Goal: Information Seeking & Learning: Find specific fact

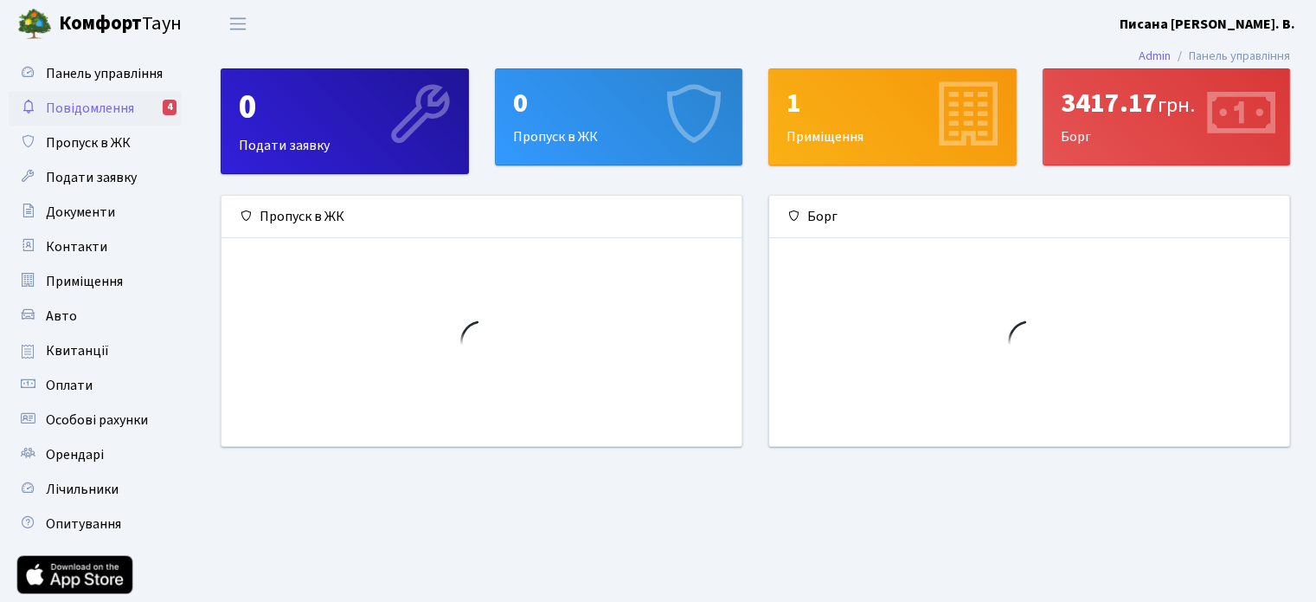
click at [141, 108] on link "Повідомлення 4" at bounding box center [95, 108] width 173 height 35
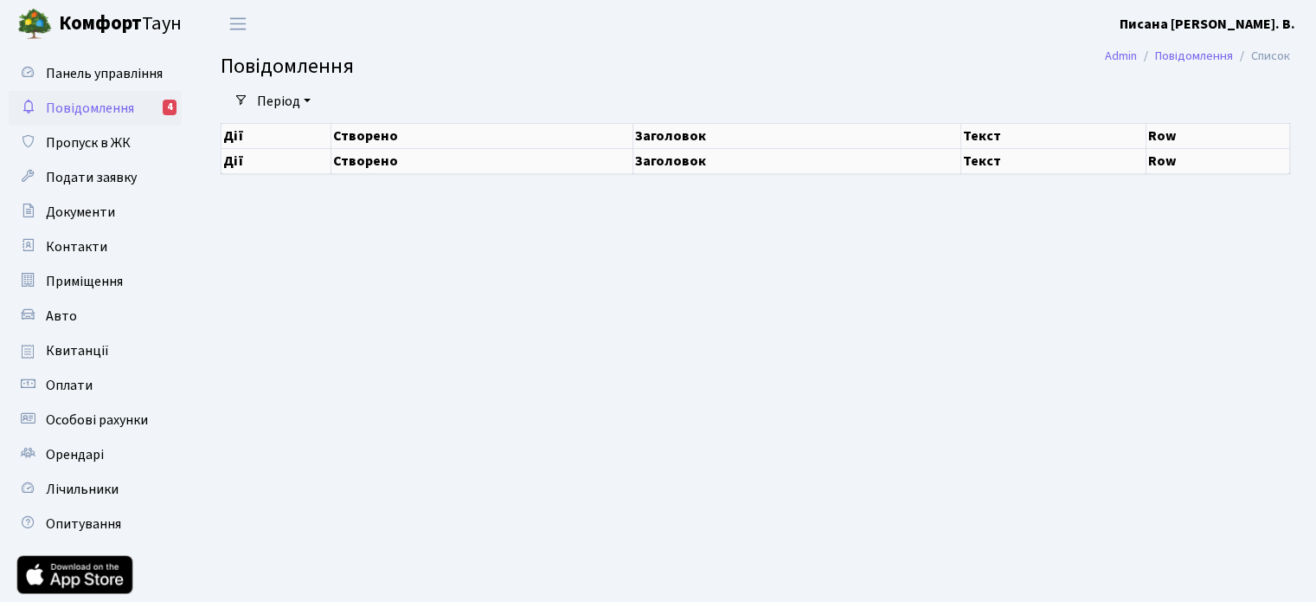
click at [132, 110] on span "Повідомлення" at bounding box center [90, 108] width 88 height 19
click at [306, 98] on link "Період" at bounding box center [284, 101] width 68 height 29
click at [105, 141] on span "Пропуск в ЖК" at bounding box center [88, 142] width 85 height 19
select select "25"
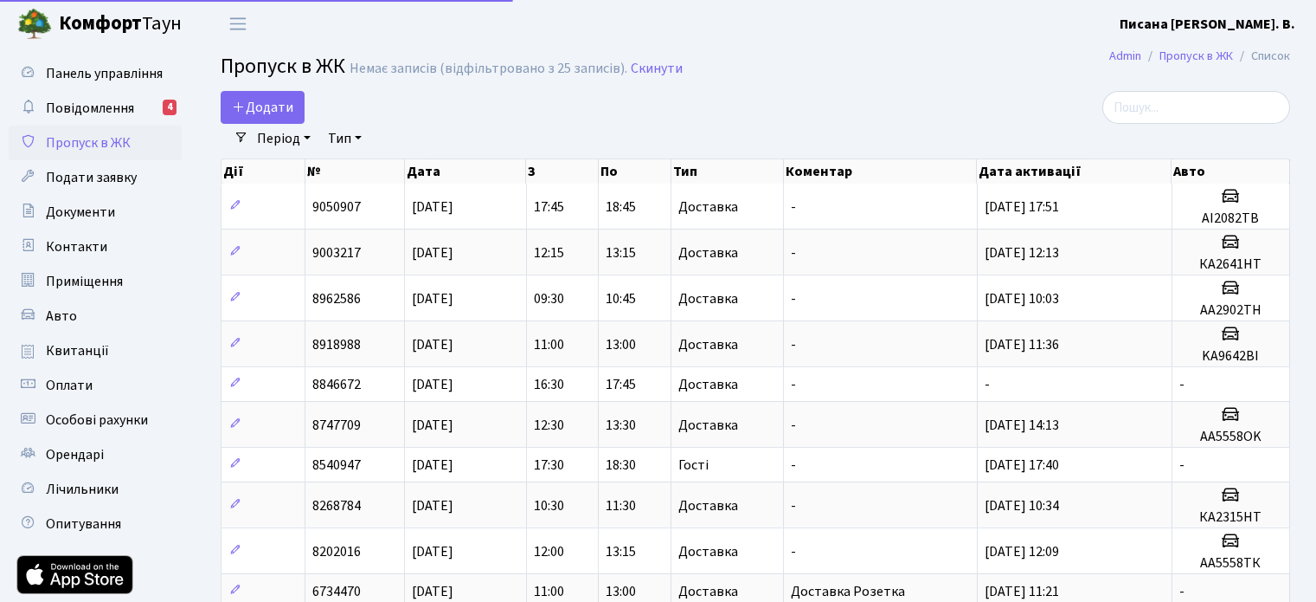
select select "25"
click at [121, 114] on span "Повідомлення" at bounding box center [90, 108] width 88 height 19
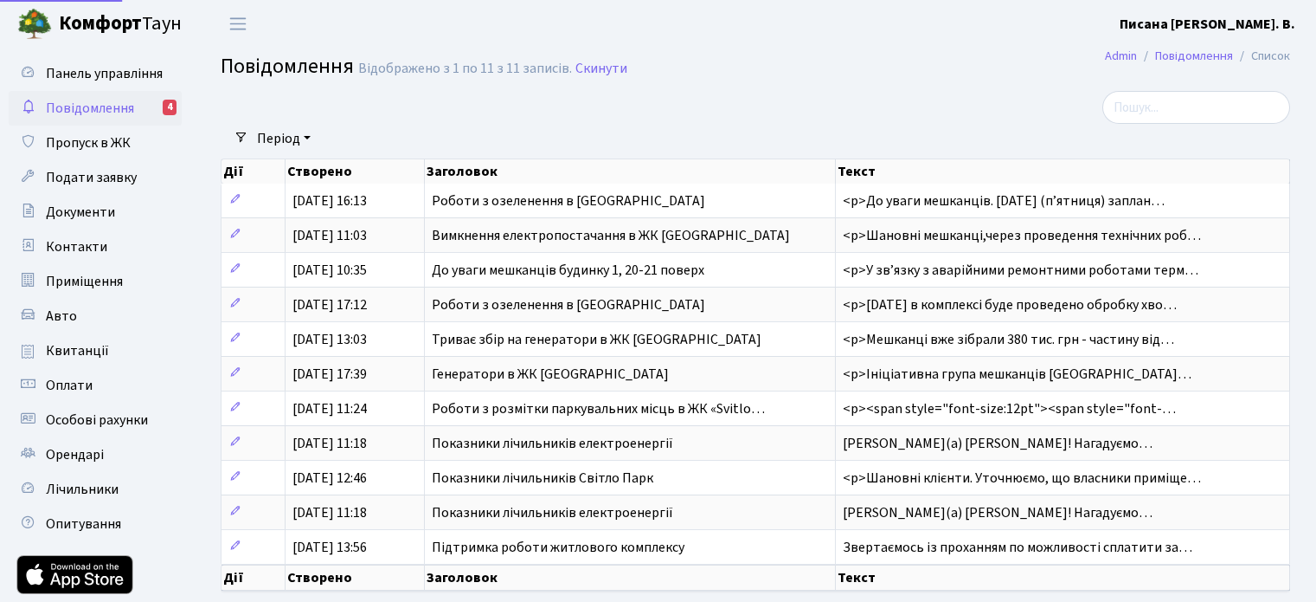
select select "25"
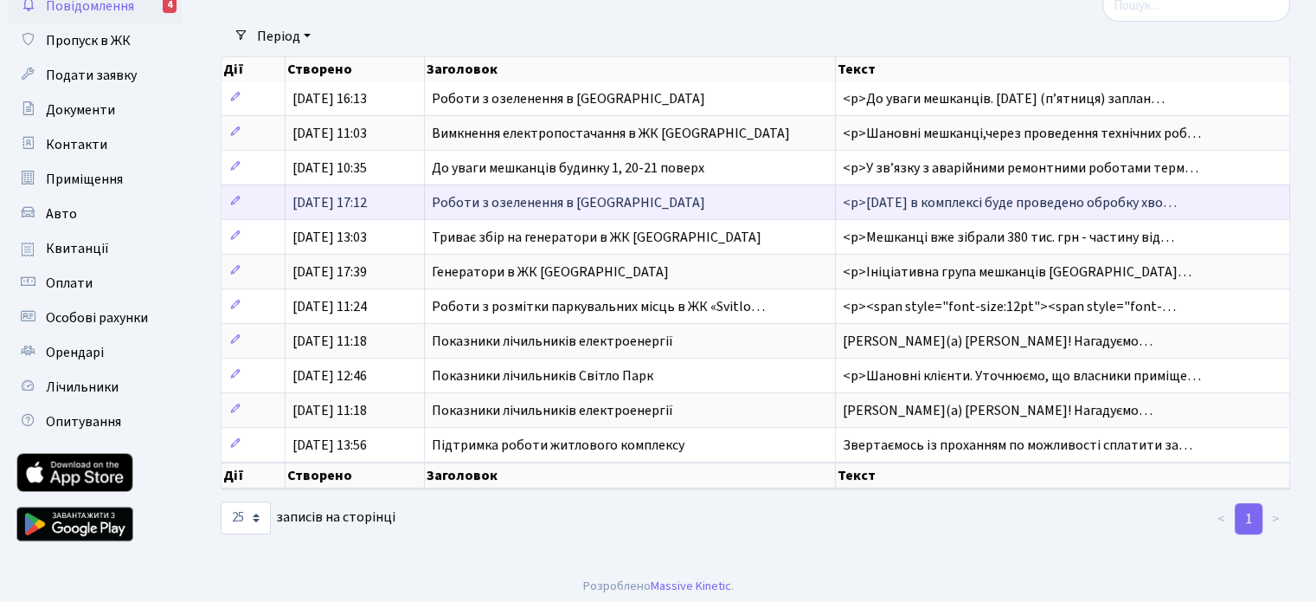
scroll to position [108, 0]
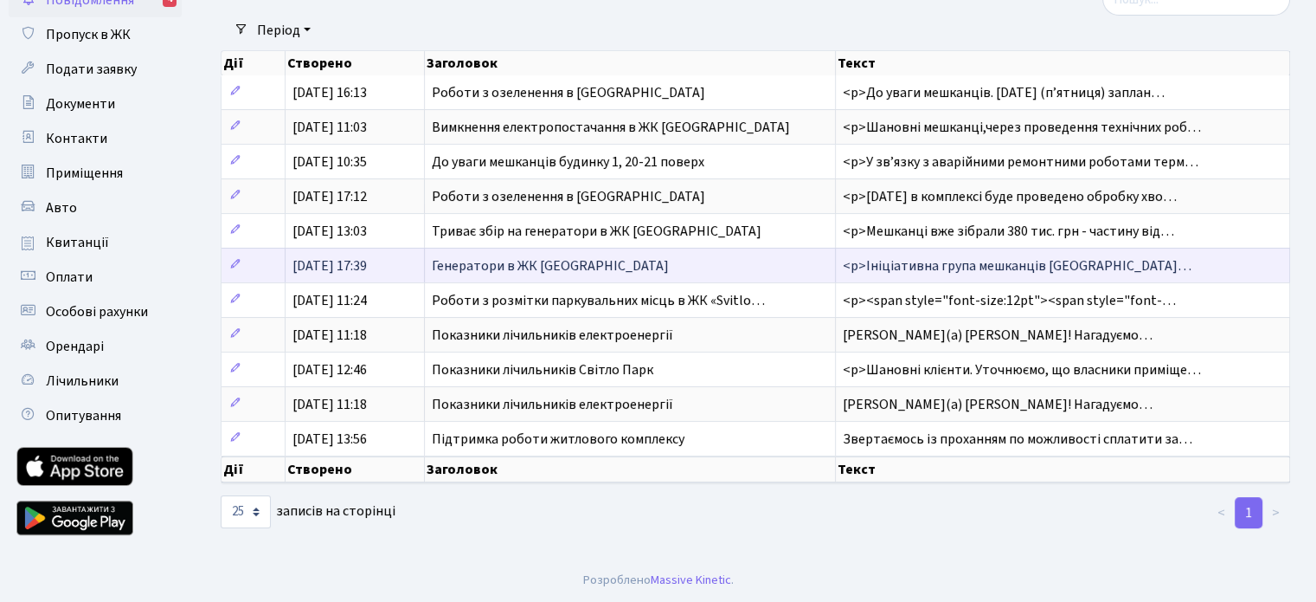
click at [530, 256] on span "Генератори в ЖК [GEOGRAPHIC_DATA]" at bounding box center [550, 265] width 237 height 19
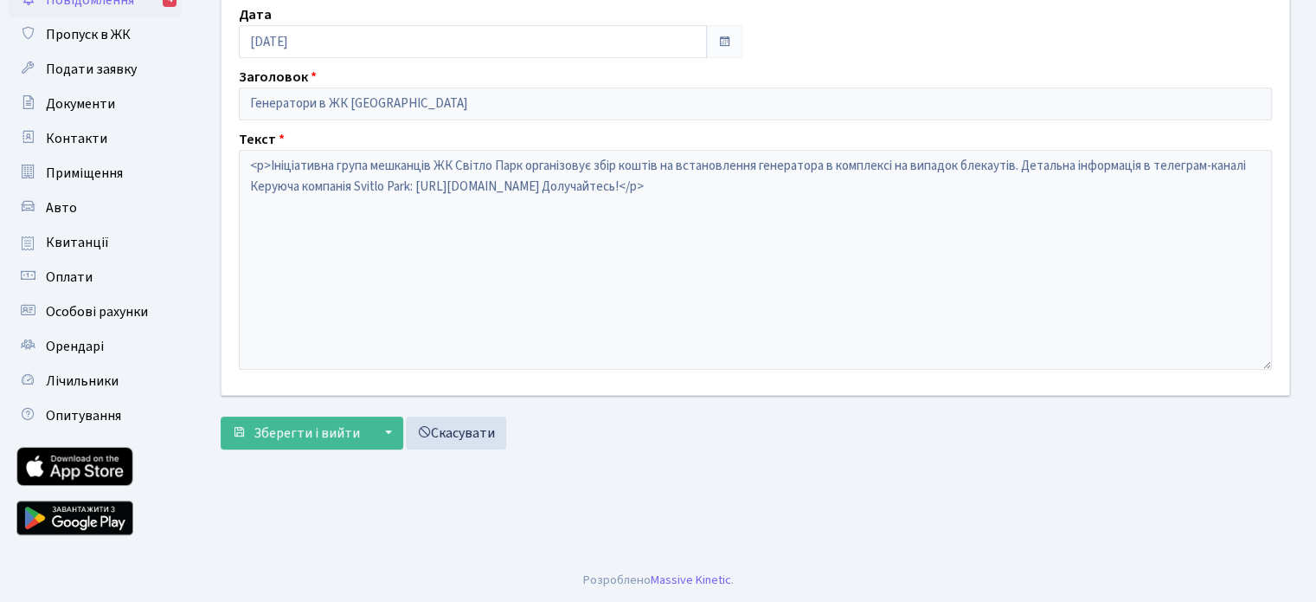
scroll to position [22, 0]
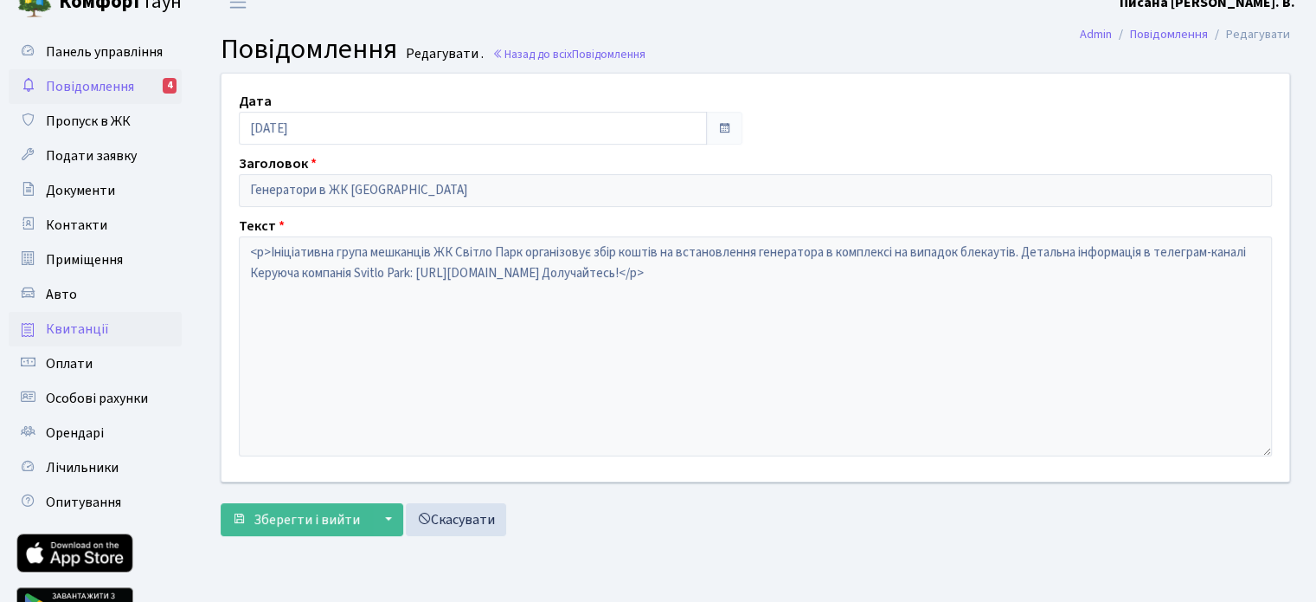
click at [94, 326] on span "Квитанції" at bounding box center [77, 328] width 63 height 19
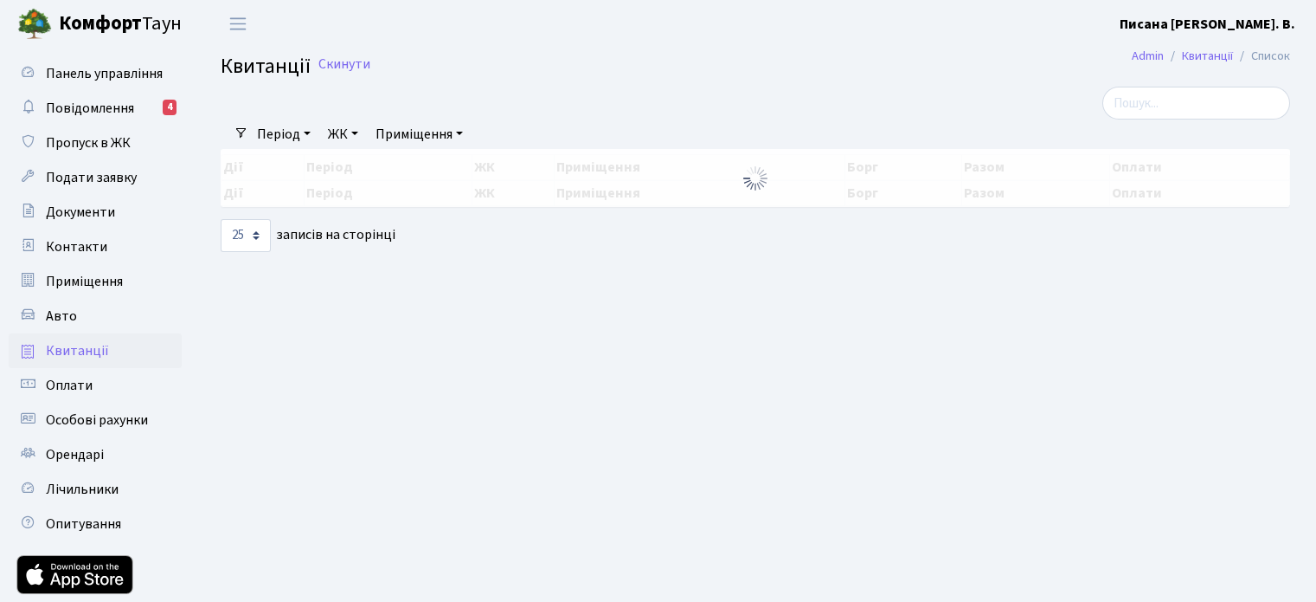
select select "25"
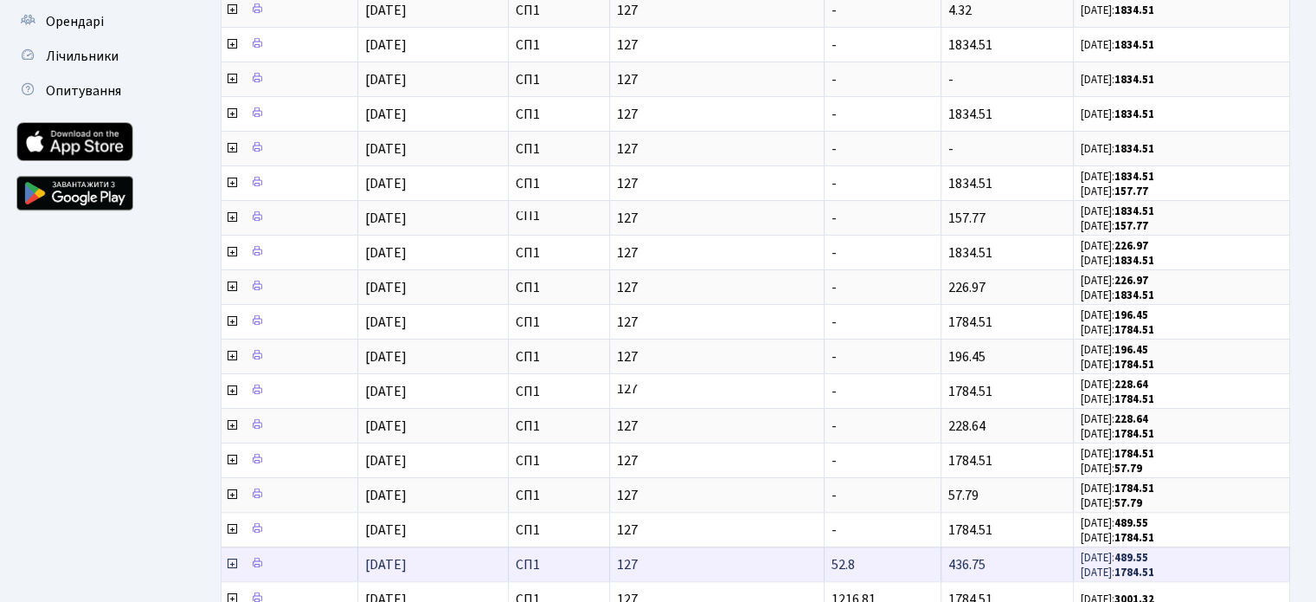
scroll to position [550, 0]
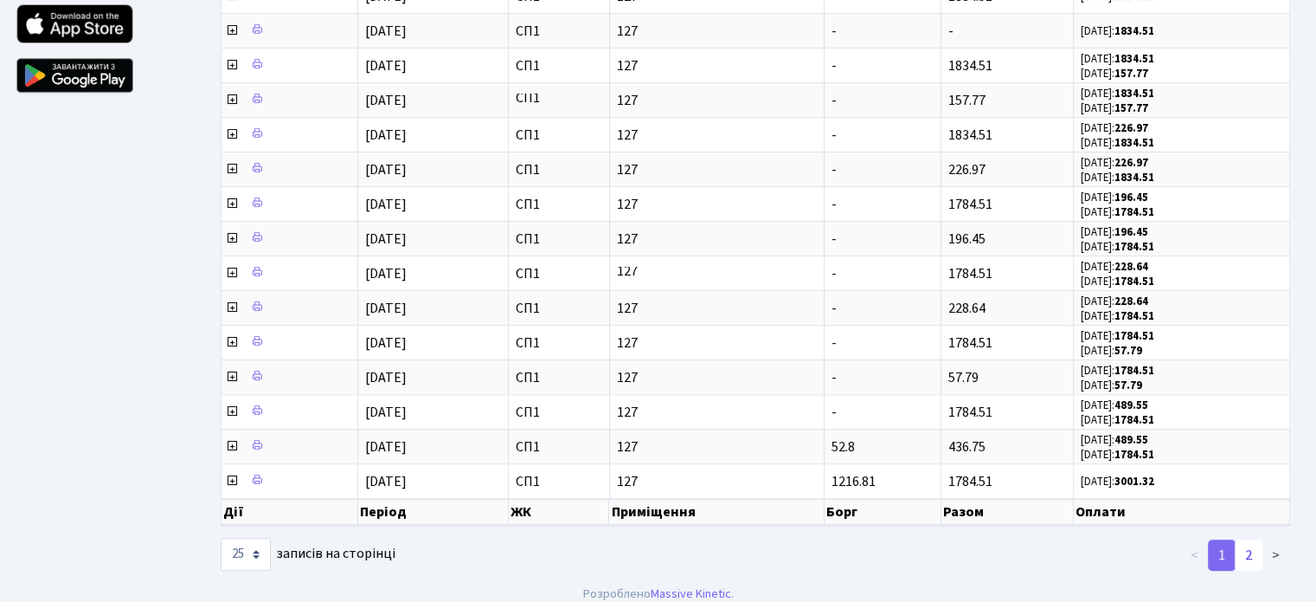
click at [1246, 539] on link "2" at bounding box center [1249, 554] width 28 height 31
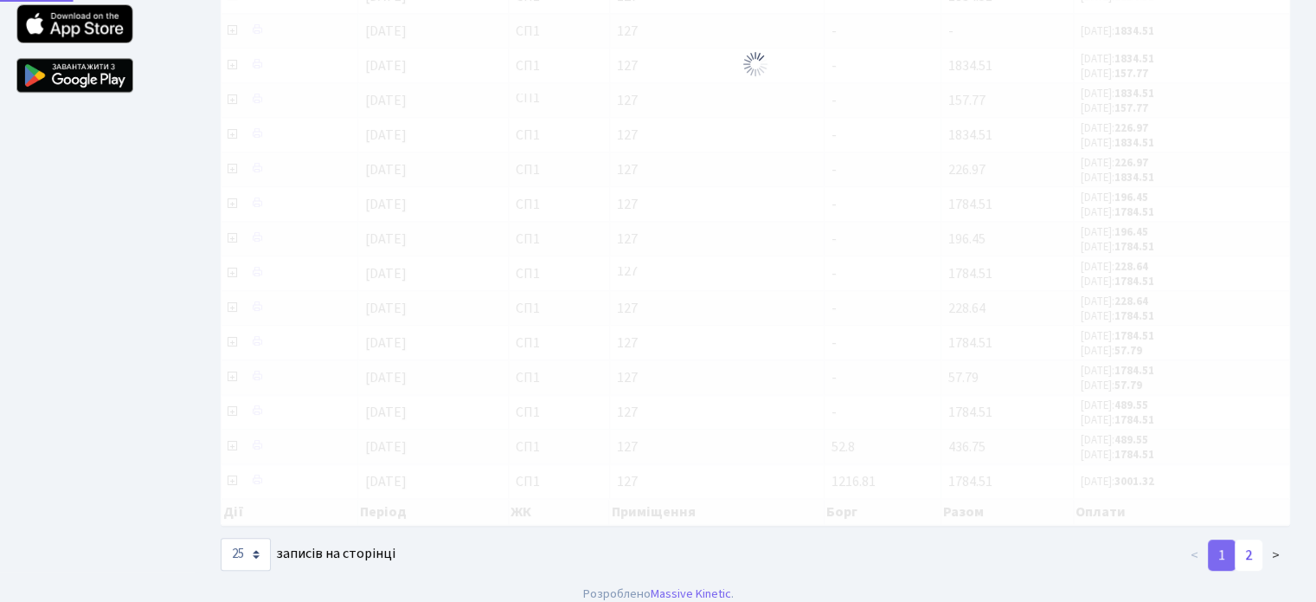
scroll to position [108, 0]
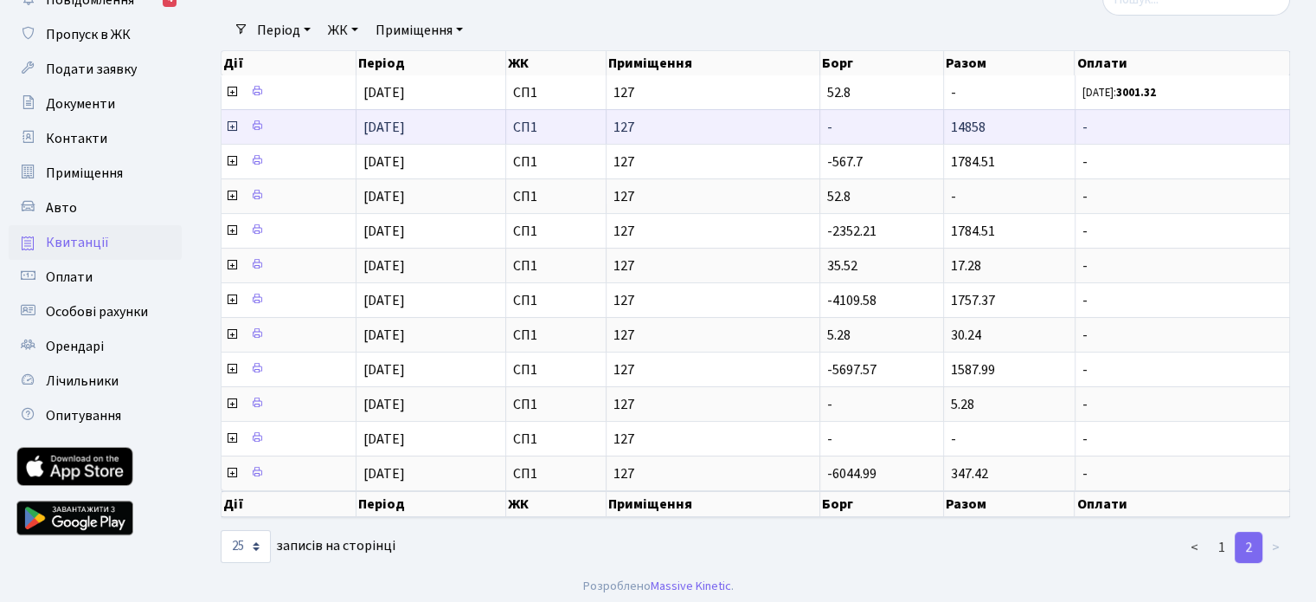
click at [962, 126] on span "14858" at bounding box center [968, 127] width 35 height 19
click at [229, 125] on icon at bounding box center [232, 126] width 14 height 14
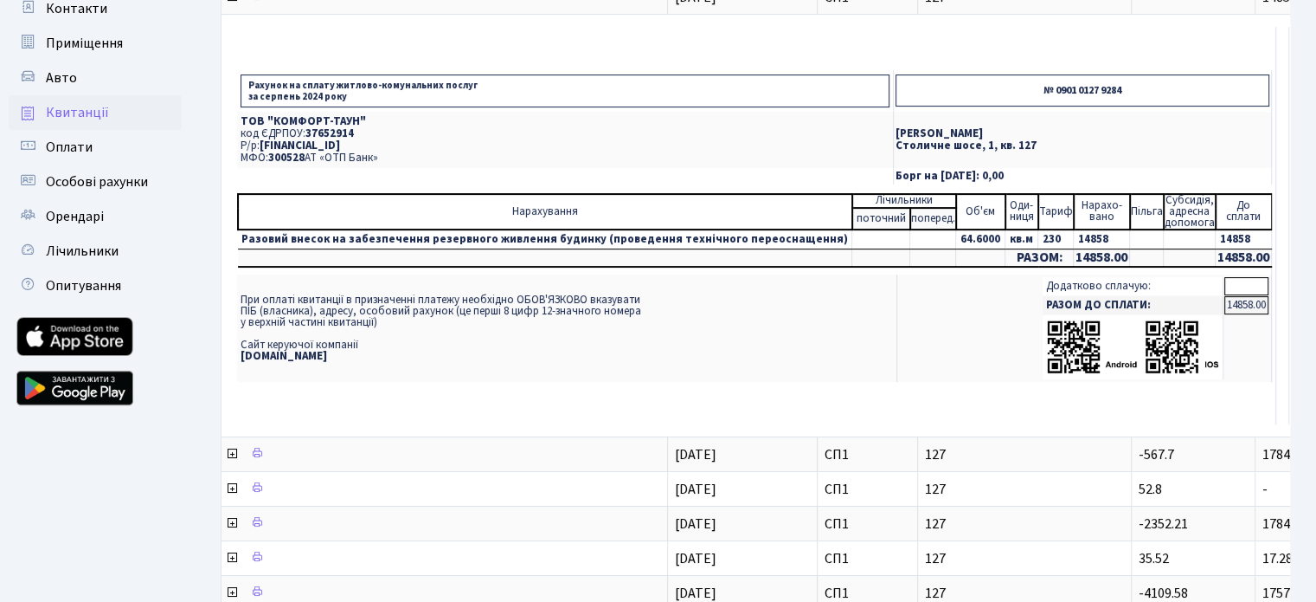
scroll to position [195, 0]
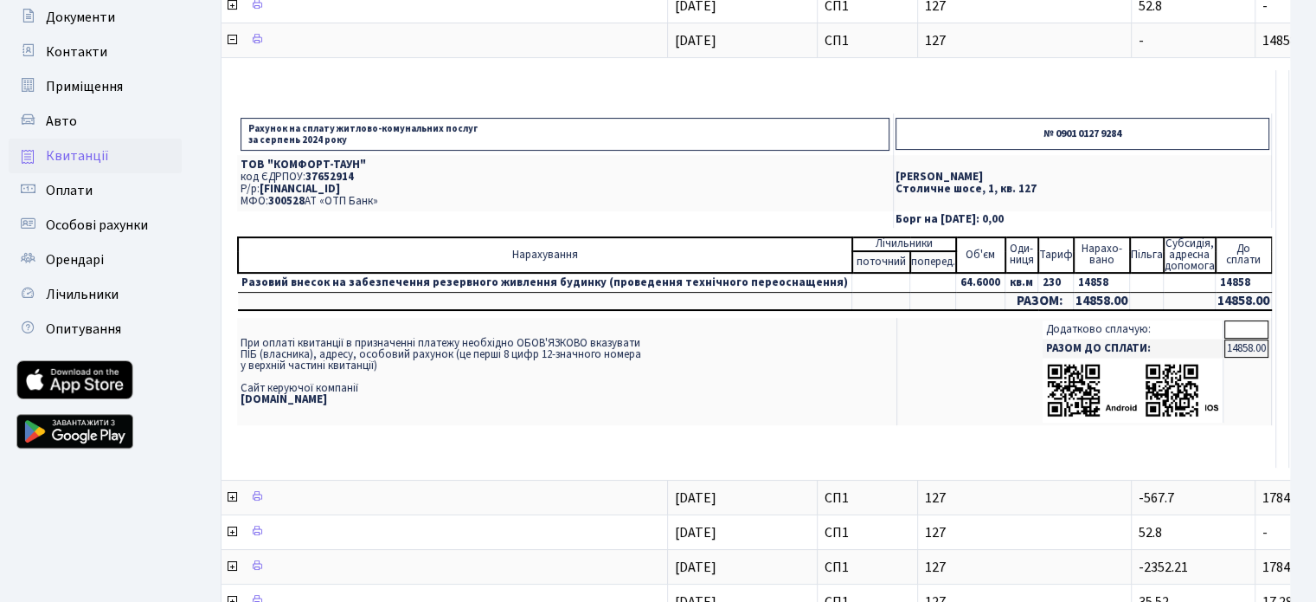
click at [1003, 435] on td "Рахунок на сплату житлово-комунальних послуг за серпень 2024 року № 0901 0127 9…" at bounding box center [755, 268] width 1043 height 397
click at [340, 183] on span "UA063005280000026000000026495" at bounding box center [300, 189] width 80 height 16
click at [678, 276] on td "Разовий внесок на забезпечення резервного живлення будинку (проведення технічно…" at bounding box center [545, 283] width 615 height 20
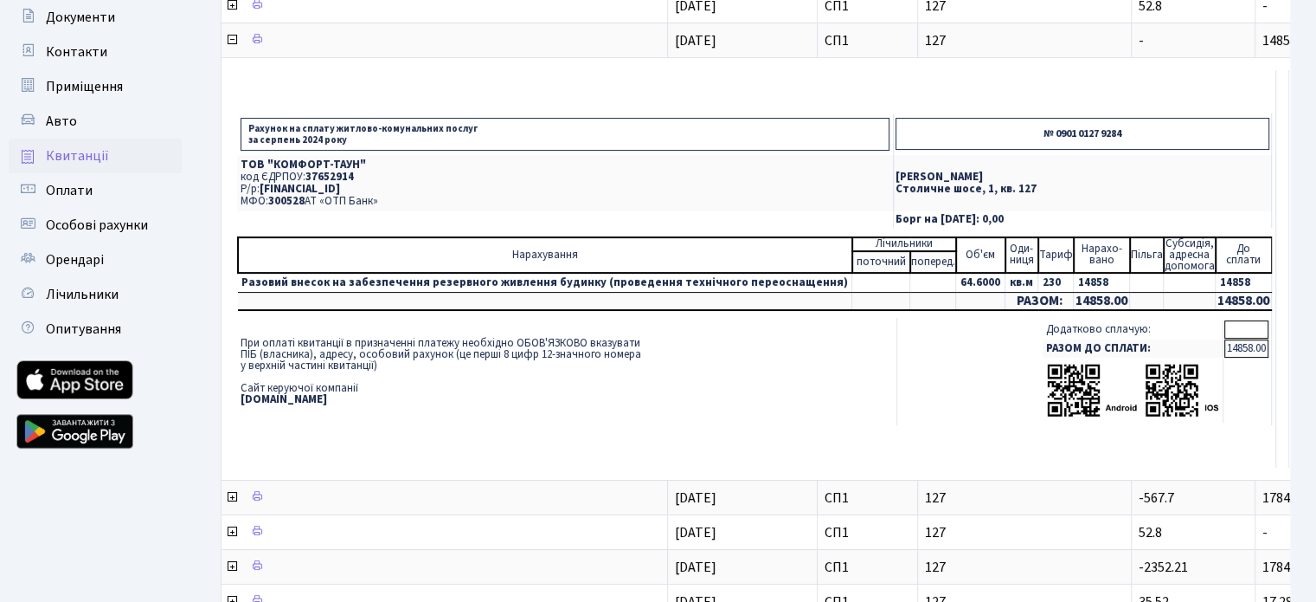
click at [366, 341] on td "При оплаті квитанції в призначенні платежу необхідно ОБОВ'ЯЗКОВО вказувати ПІБ …" at bounding box center [567, 371] width 660 height 106
click at [350, 350] on td "При оплаті квитанції в призначенні платежу необхідно ОБОВ'ЯЗКОВО вказувати ПІБ …" at bounding box center [567, 371] width 660 height 106
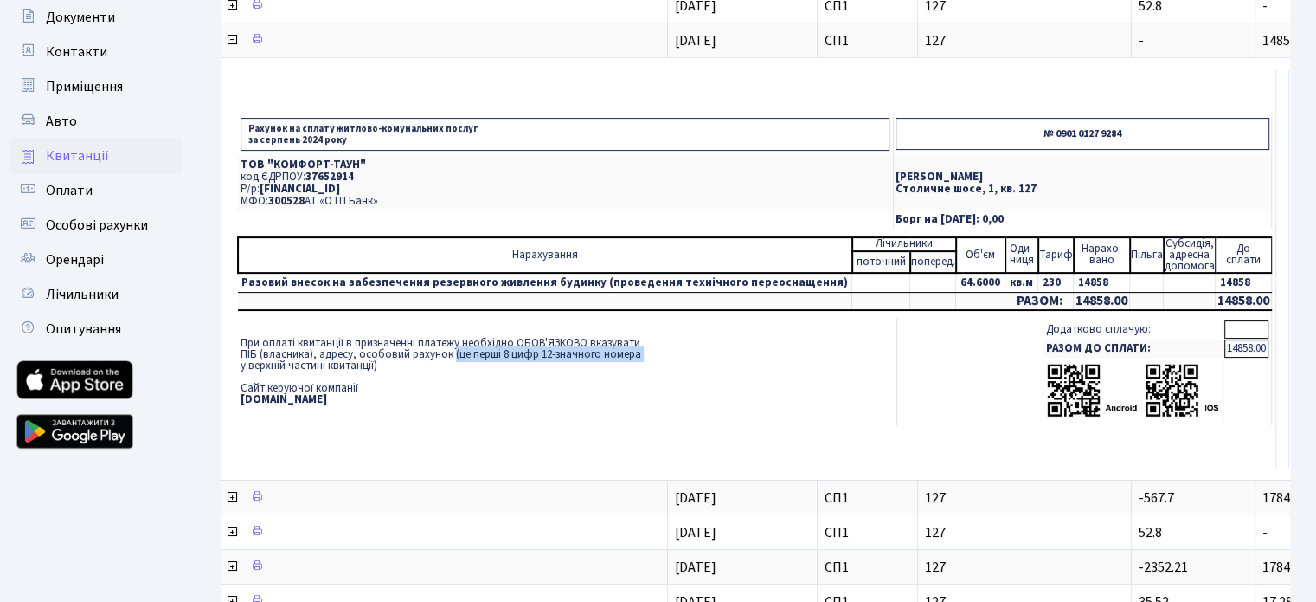
click at [350, 350] on td "При оплаті квитанції в призначенні платежу необхідно ОБОВ'ЯЗКОВО вказувати ПІБ …" at bounding box center [567, 371] width 660 height 106
click at [349, 364] on td "При оплаті квитанції в призначенні платежу необхідно ОБОВ'ЯЗКОВО вказувати ПІБ …" at bounding box center [567, 371] width 660 height 106
click at [464, 340] on td "При оплаті квитанції в призначенні платежу необхідно ОБОВ'ЯЗКОВО вказувати ПІБ …" at bounding box center [567, 371] width 660 height 106
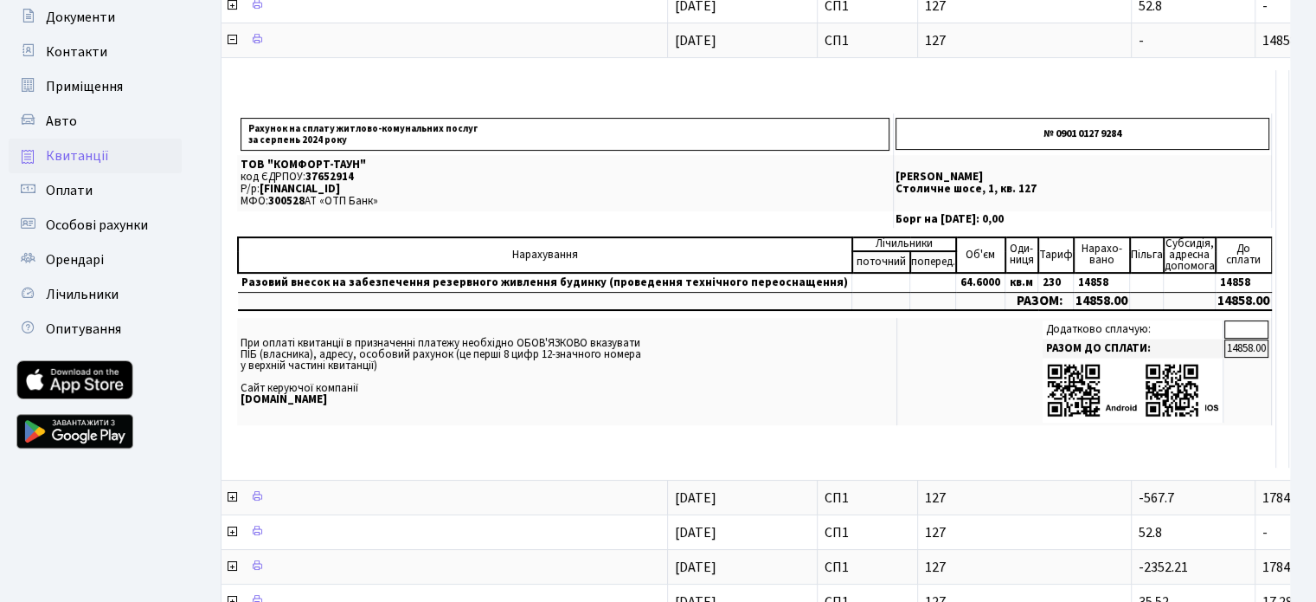
drag, startPoint x: 448, startPoint y: 344, endPoint x: 1329, endPoint y: 494, distance: 893.0
click at [1316, 494] on html "Комфорт Таун Писана О. В. Мій обліковий запис Вийти Панель управління Повідомле…" at bounding box center [658, 374] width 1316 height 1138
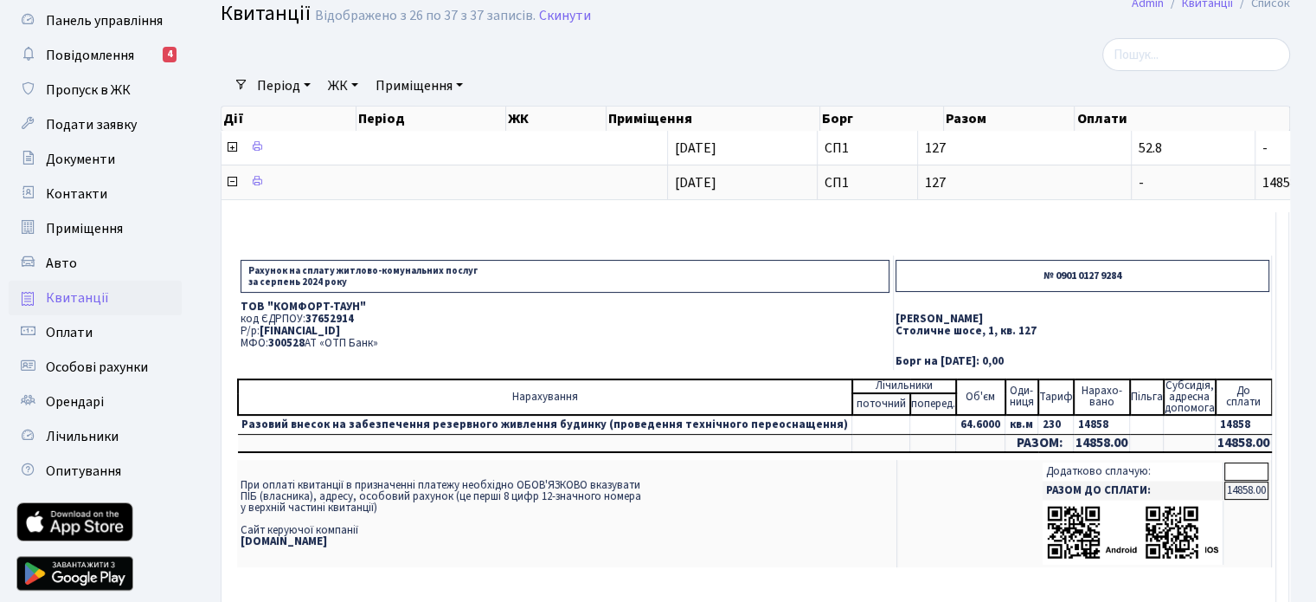
scroll to position [22, 0]
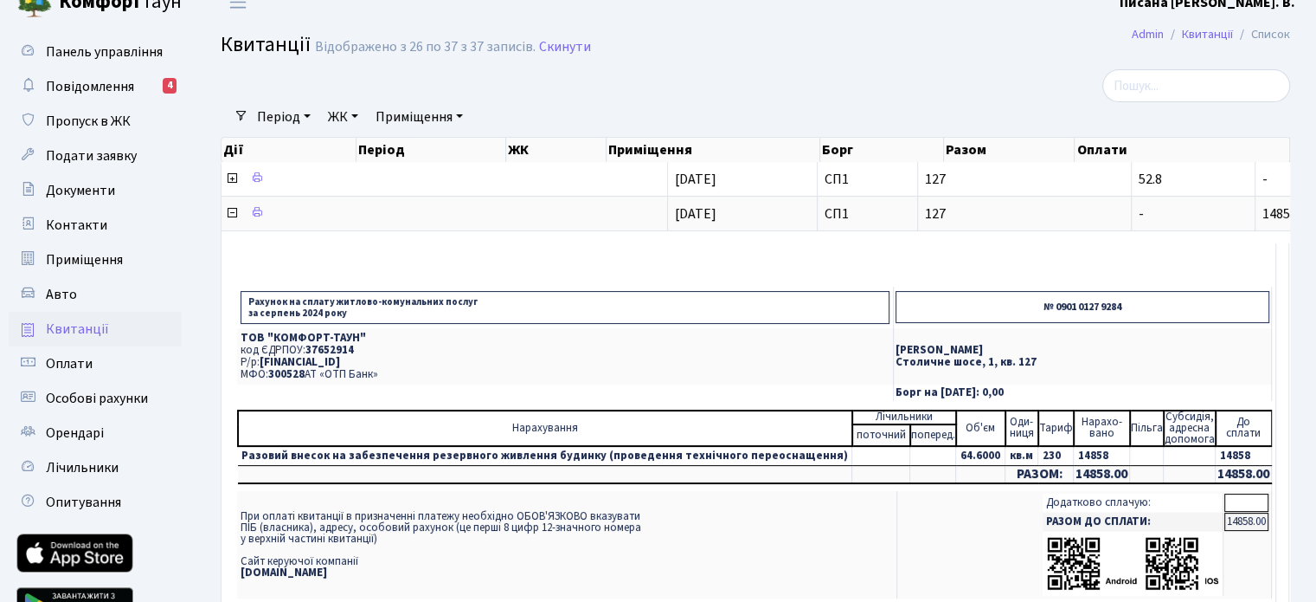
click at [1046, 301] on p "№ 0901 0127 9284" at bounding box center [1083, 307] width 374 height 32
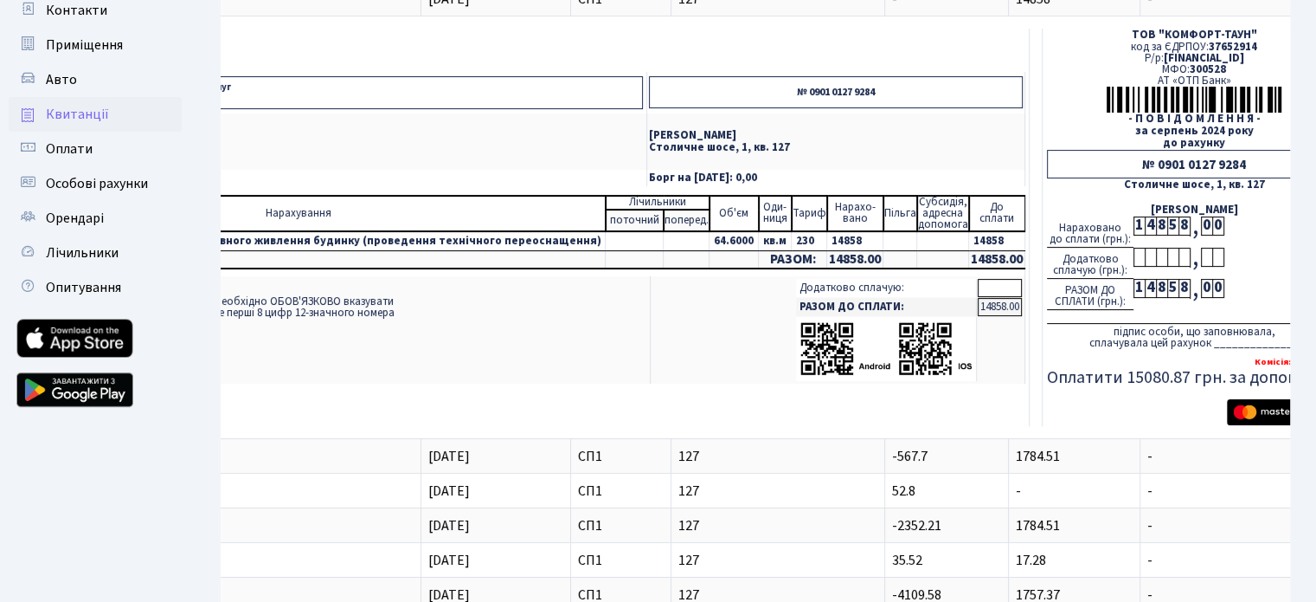
scroll to position [195, 0]
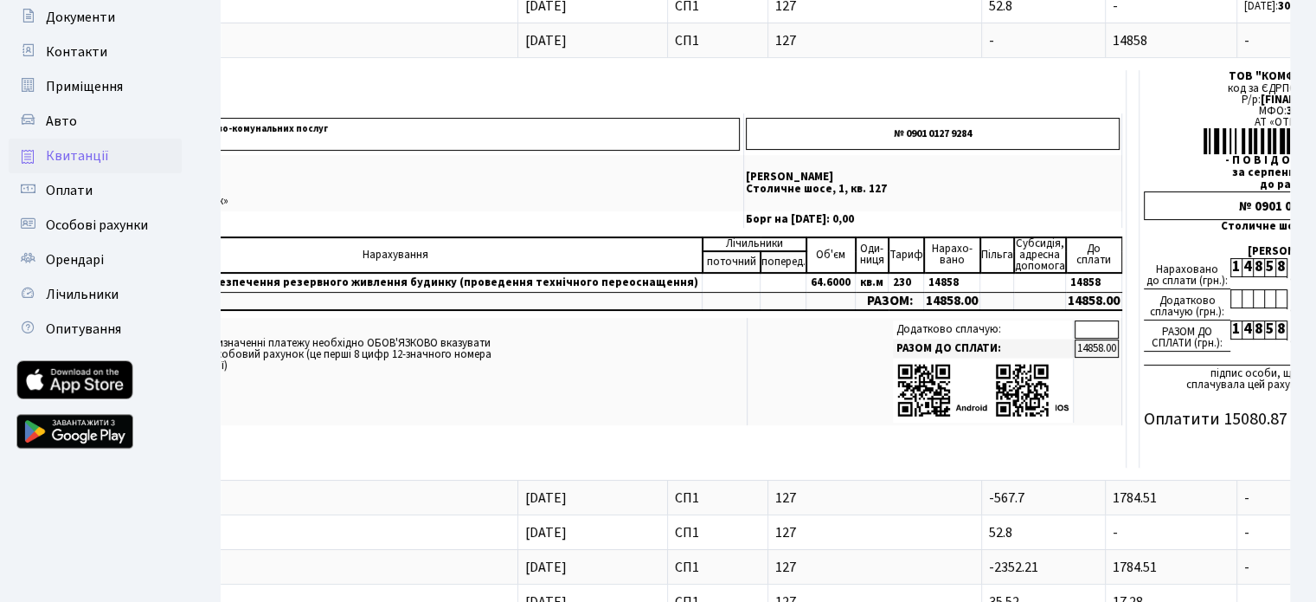
drag, startPoint x: 410, startPoint y: 400, endPoint x: 196, endPoint y: 384, distance: 214.4
click at [200, 385] on div "Фільтри Період 10.10.2025 - 10.10.2025 ЖК - СП1 Приміщення - СП1 127 Очистити ф…" at bounding box center [756, 398] width 1122 height 1004
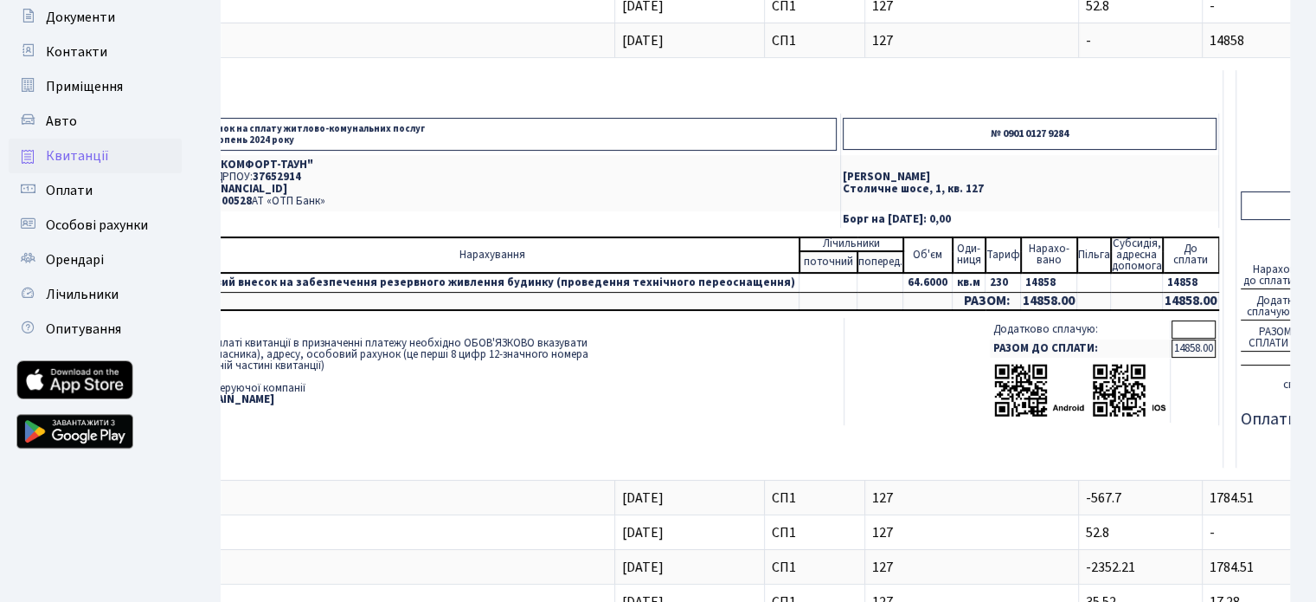
scroll to position [0, 0]
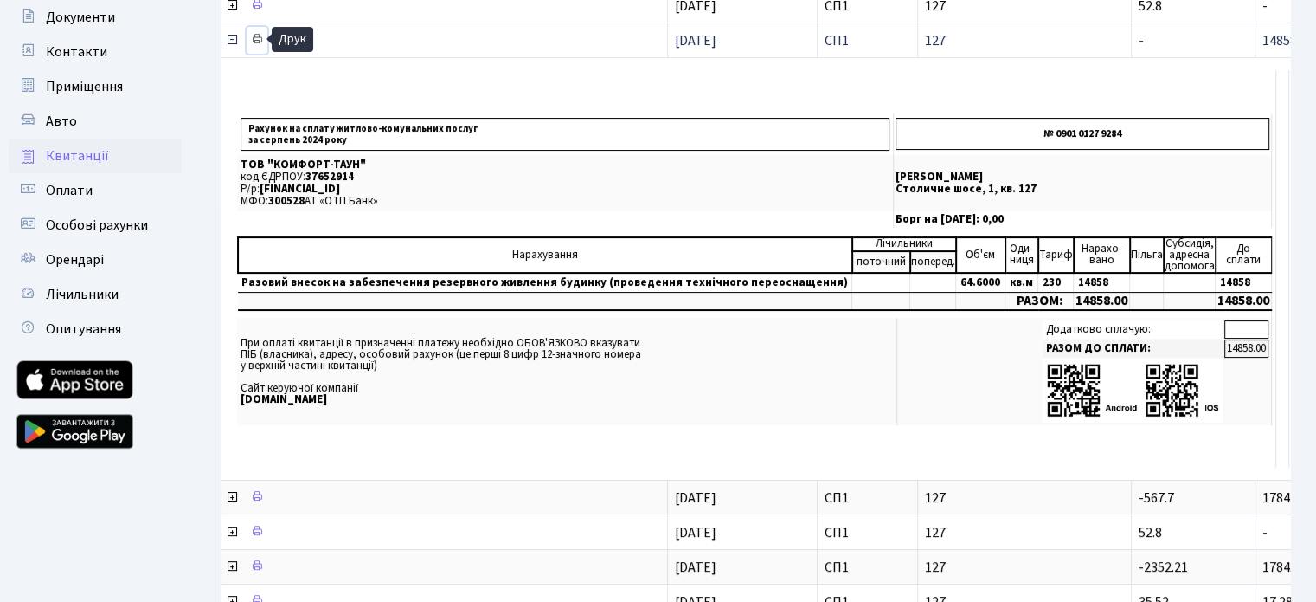
click at [262, 41] on icon at bounding box center [257, 39] width 12 height 12
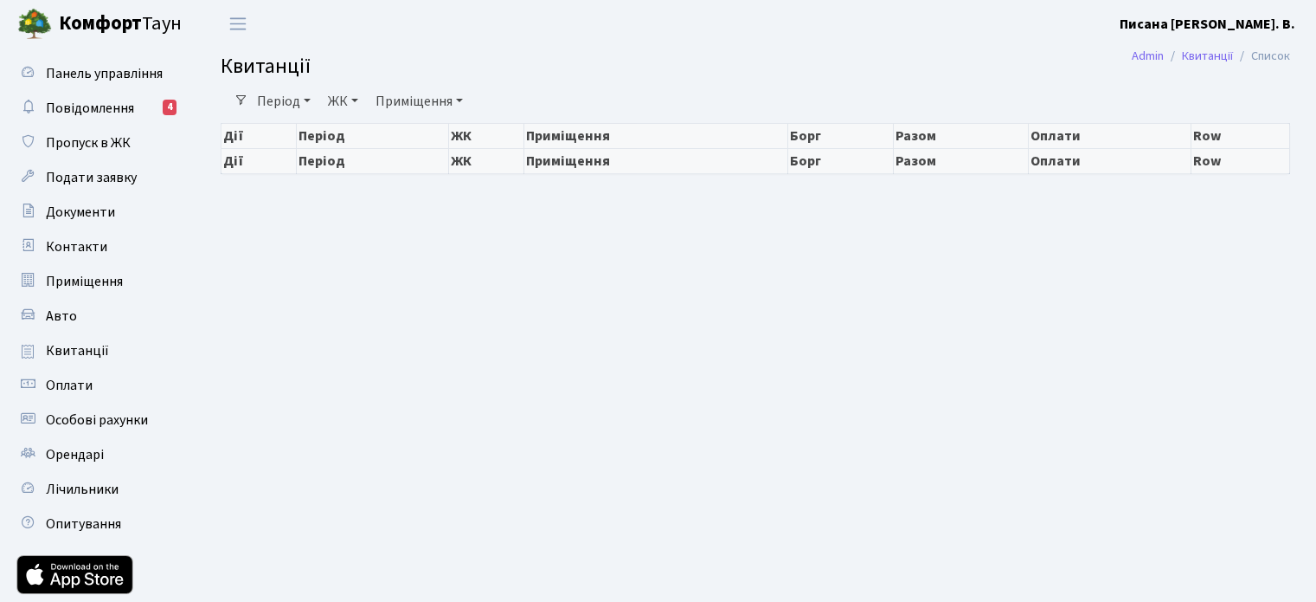
select select "25"
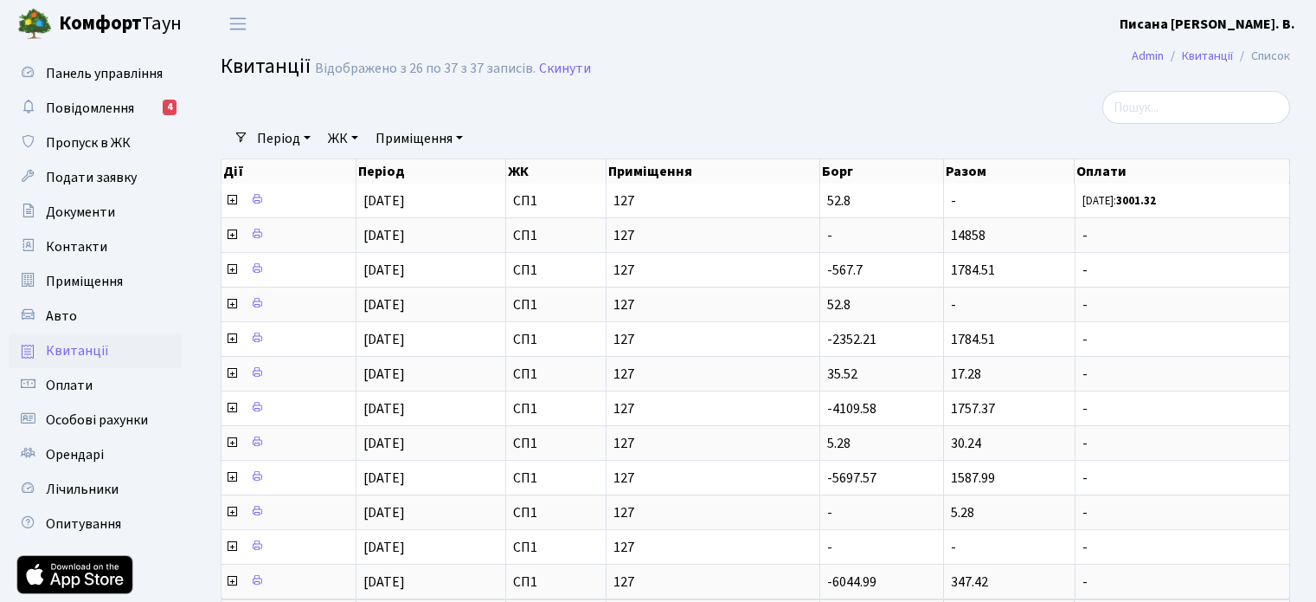
scroll to position [108, 0]
